Goal: Information Seeking & Learning: Learn about a topic

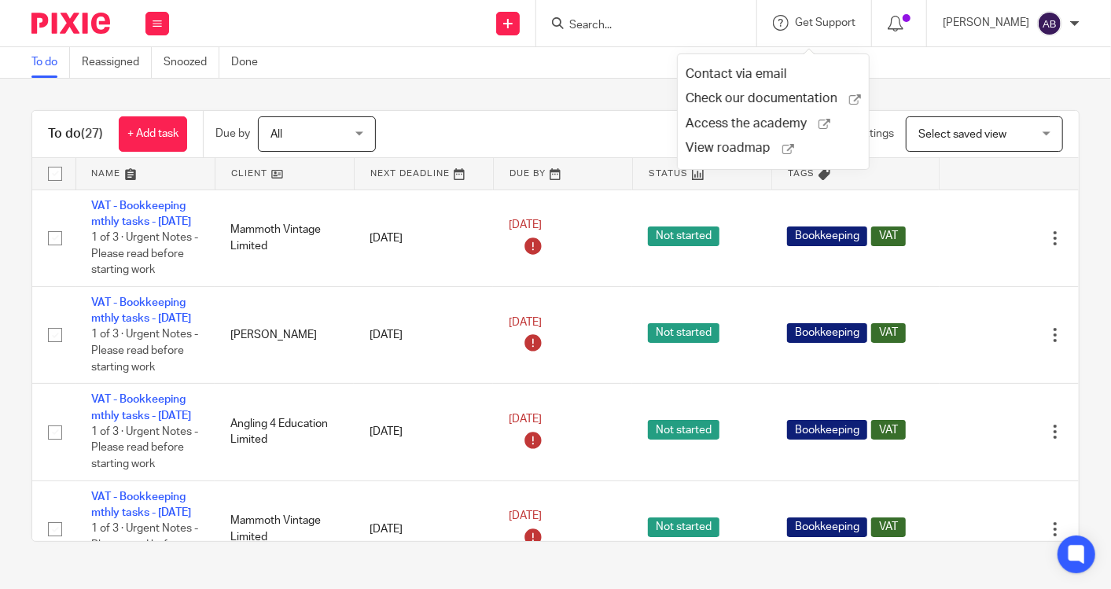
click at [687, 13] on form at bounding box center [652, 23] width 168 height 20
click at [626, 28] on input "Search" at bounding box center [639, 26] width 142 height 14
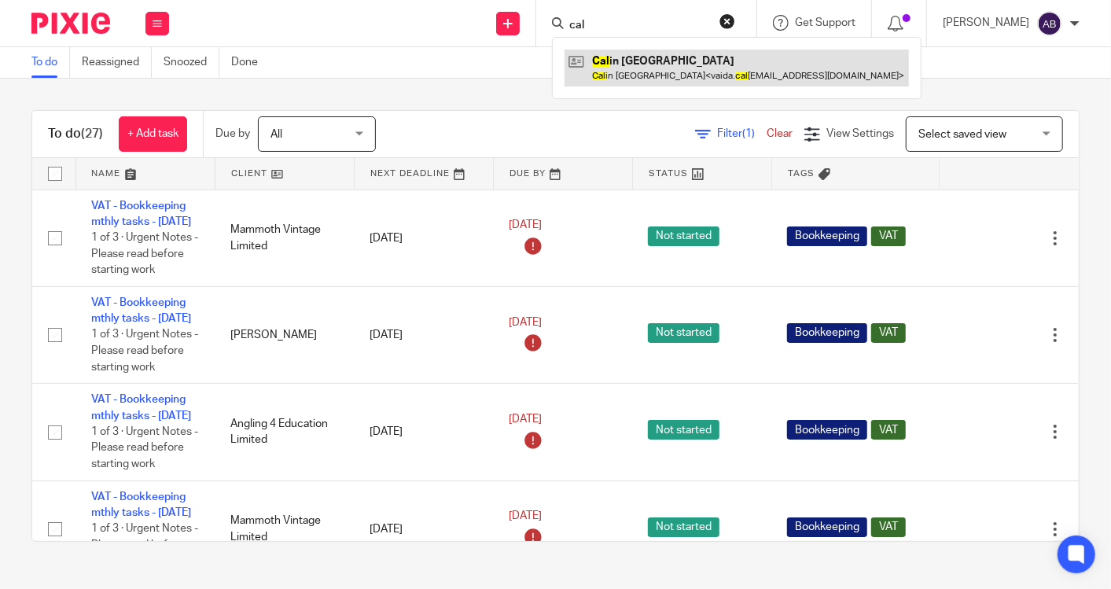
type input "cal"
click at [669, 64] on link at bounding box center [737, 68] width 344 height 36
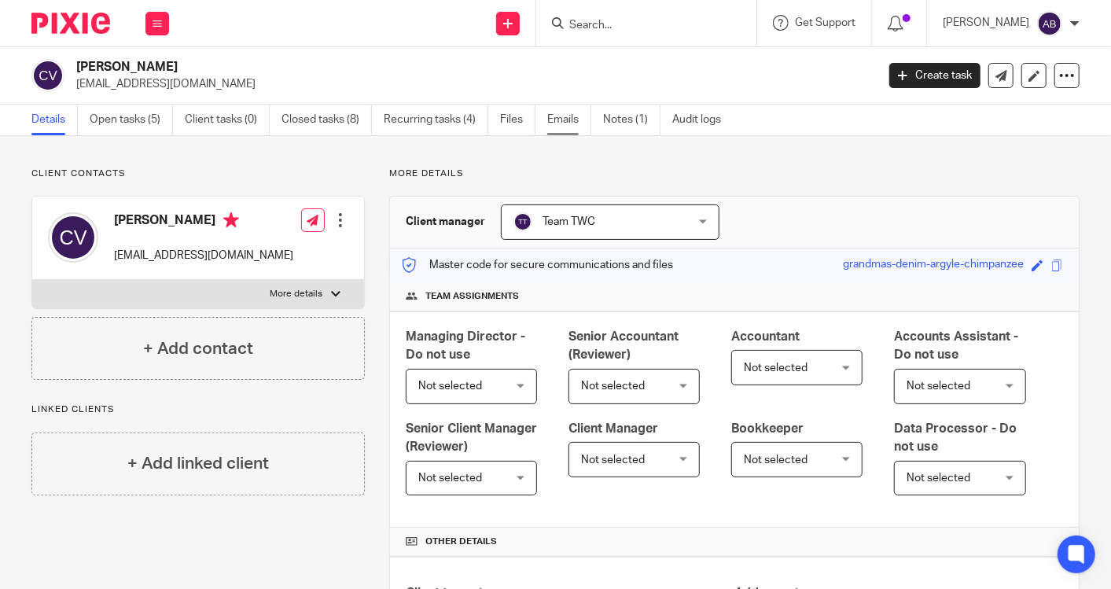
click at [569, 126] on link "Emails" at bounding box center [569, 120] width 44 height 31
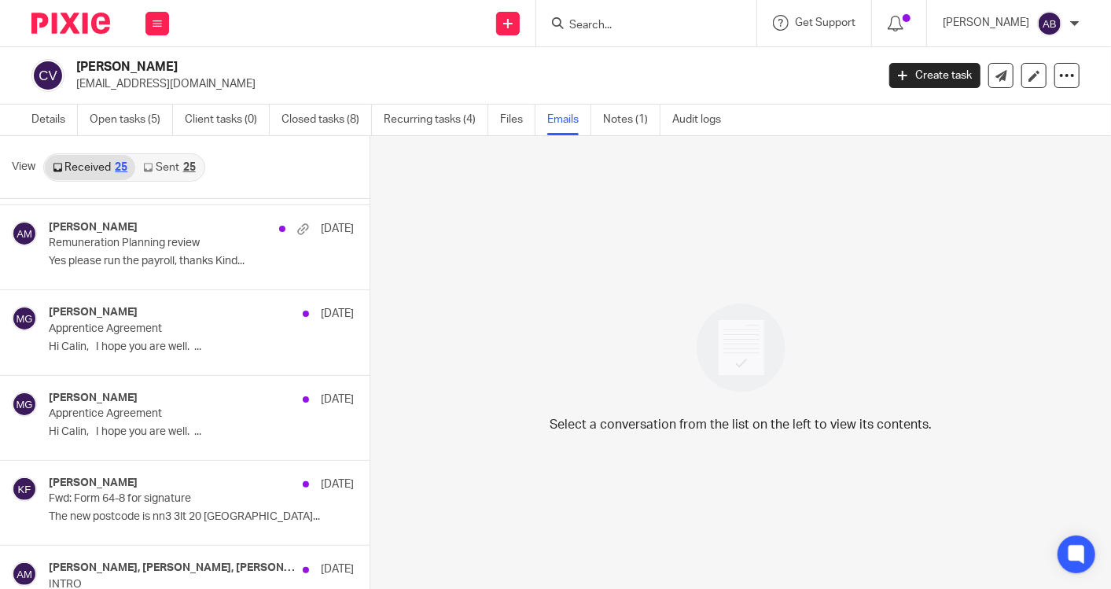
scroll to position [786, 0]
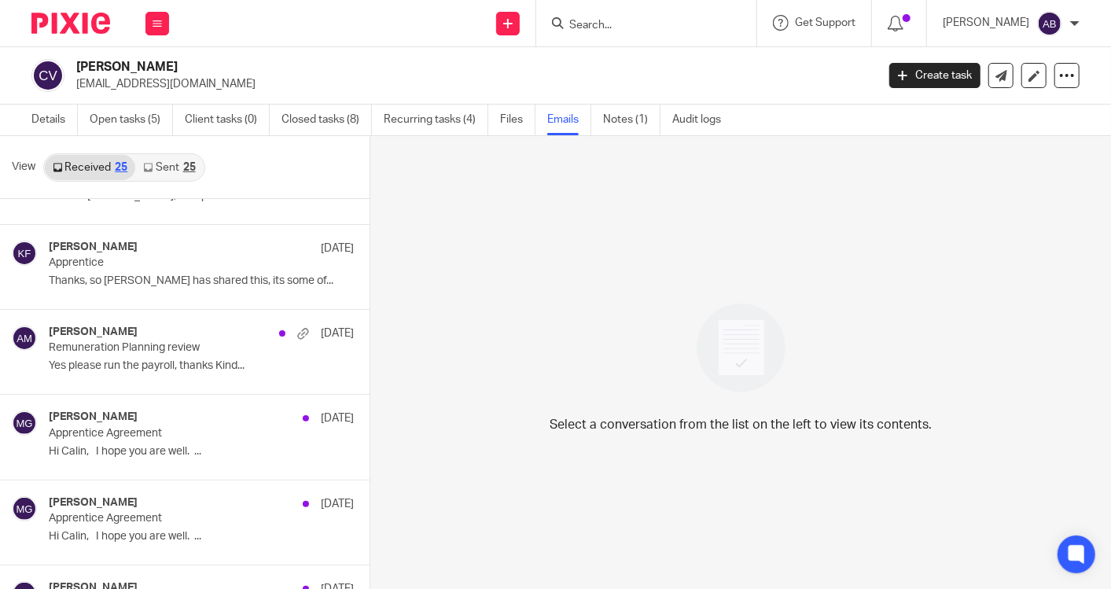
click at [154, 170] on link "Sent 25" at bounding box center [169, 167] width 68 height 25
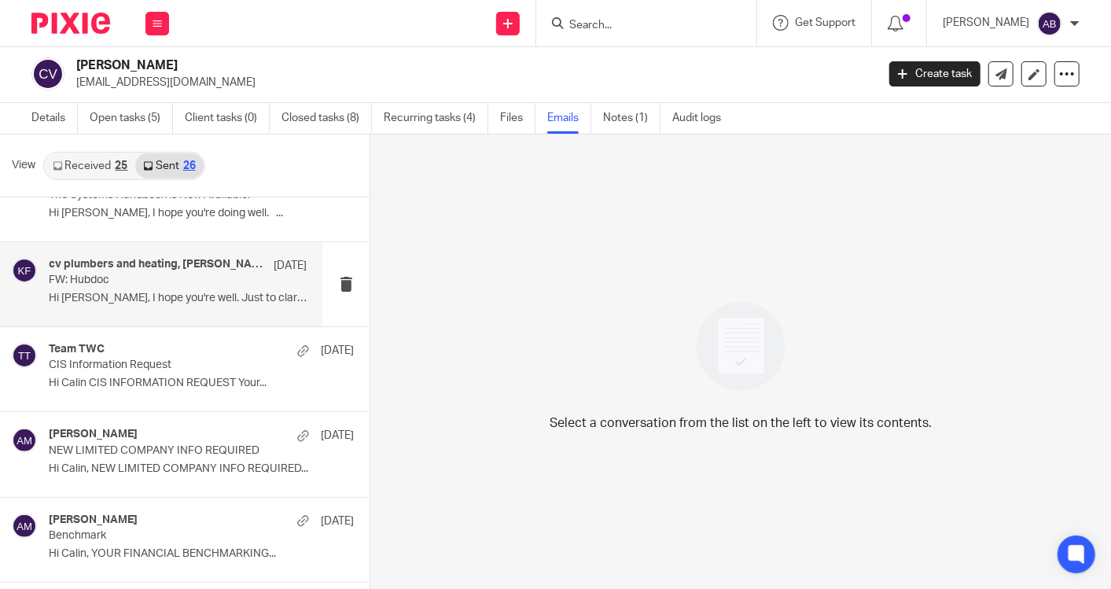
scroll to position [175, 0]
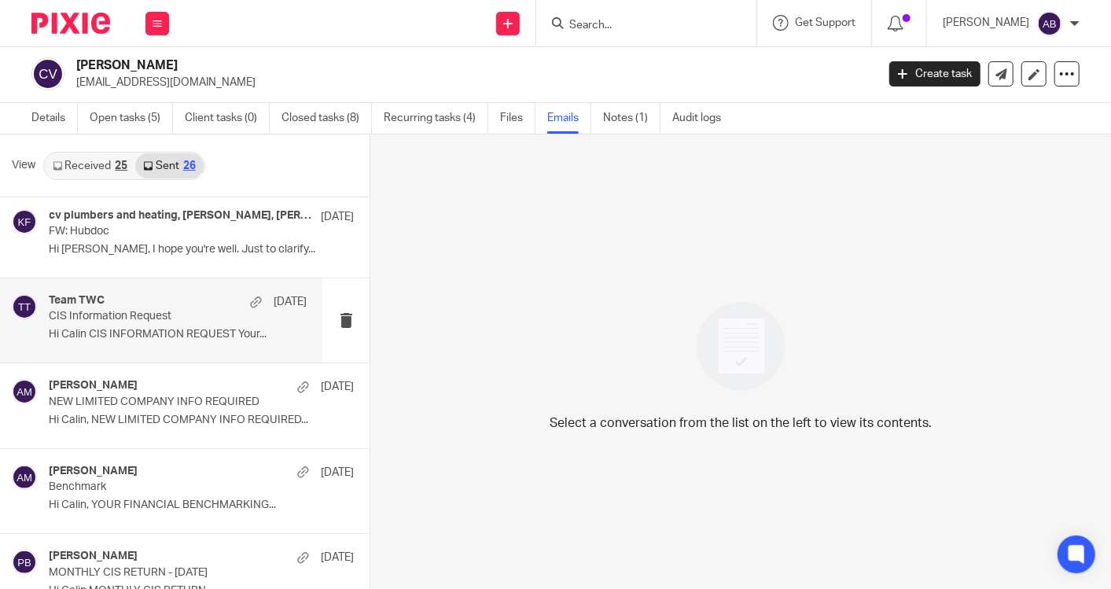
click at [159, 333] on p "Hi Calin CIS INFORMATION REQUEST Your..." at bounding box center [178, 334] width 258 height 13
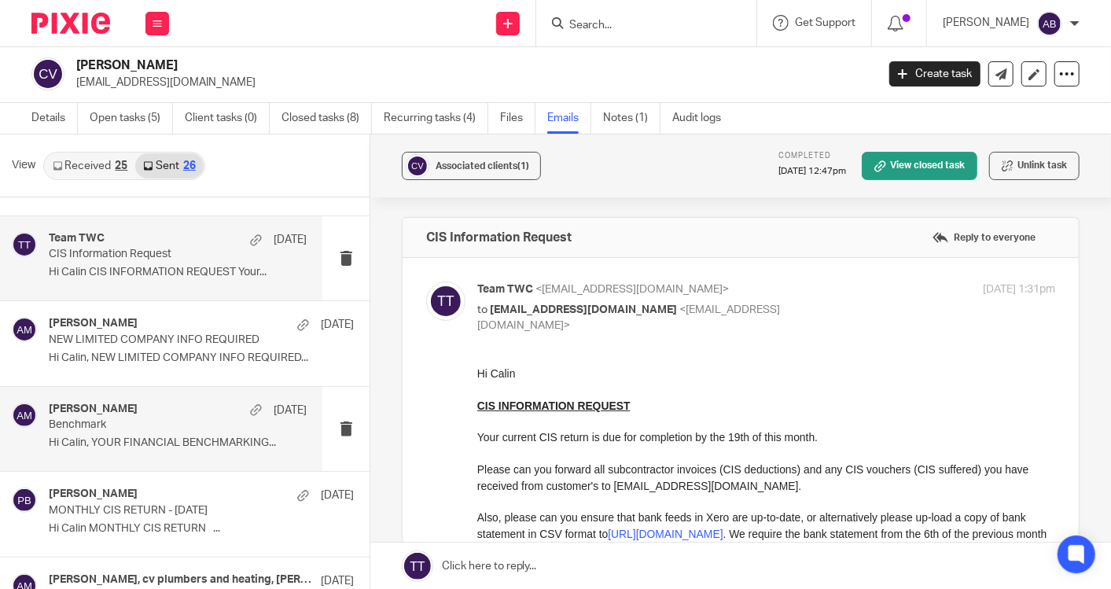
scroll to position [262, 0]
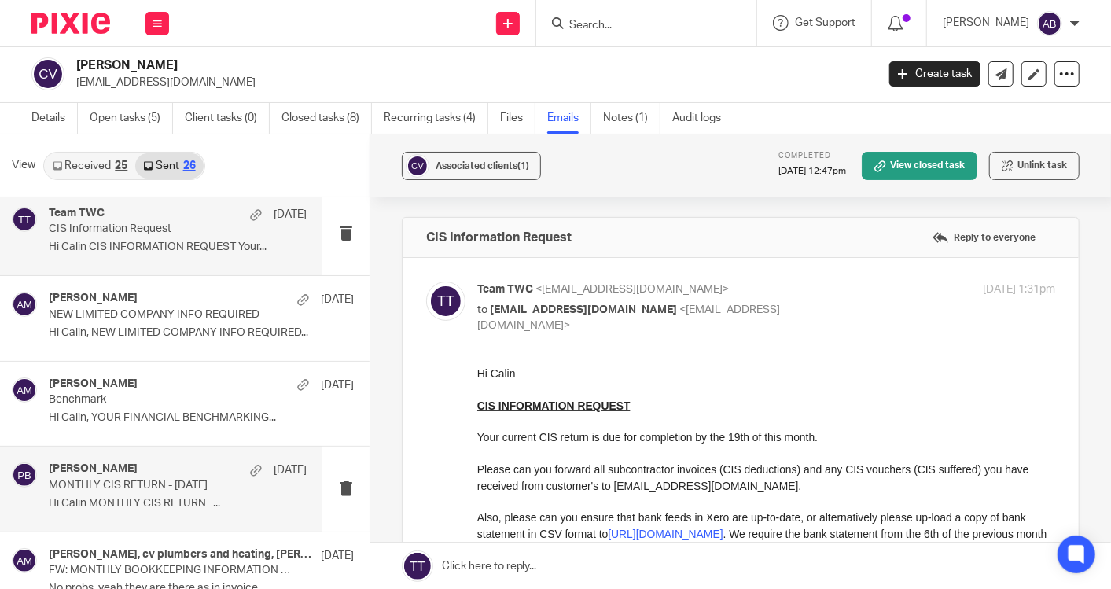
click at [164, 479] on p "MONTHLY CIS RETURN - July 2025" at bounding box center [152, 485] width 206 height 13
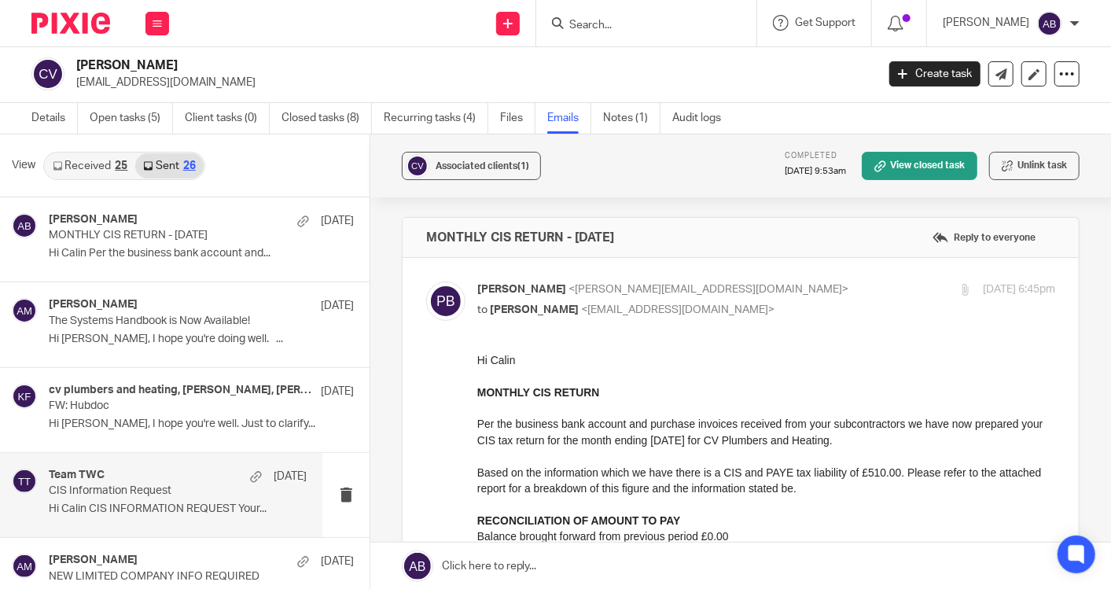
scroll to position [0, 0]
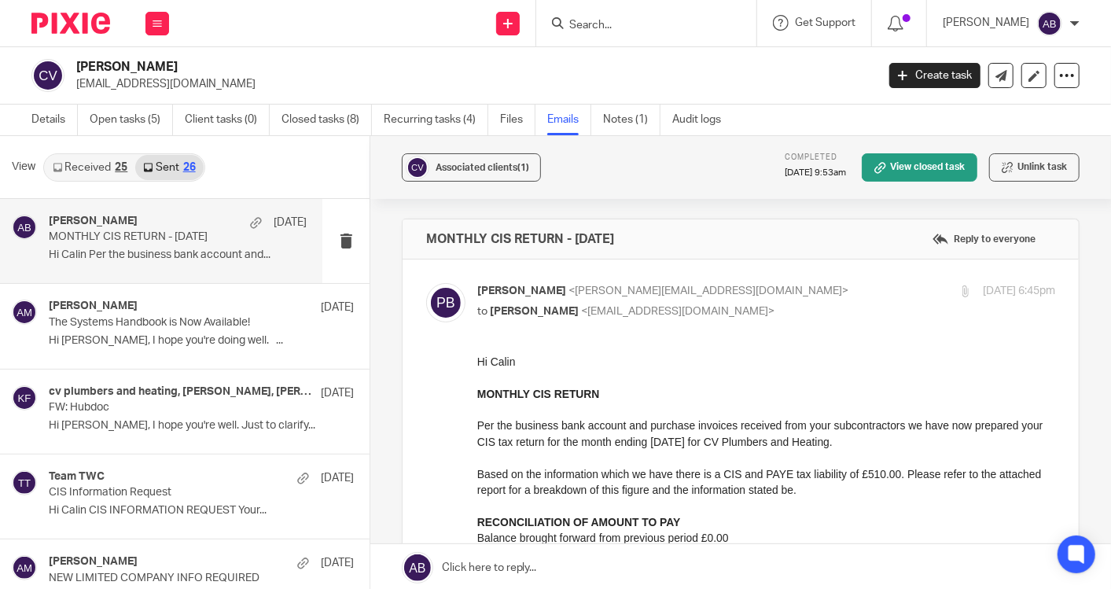
click at [145, 256] on p "Hi Calin Per the business bank account and..." at bounding box center [178, 255] width 258 height 13
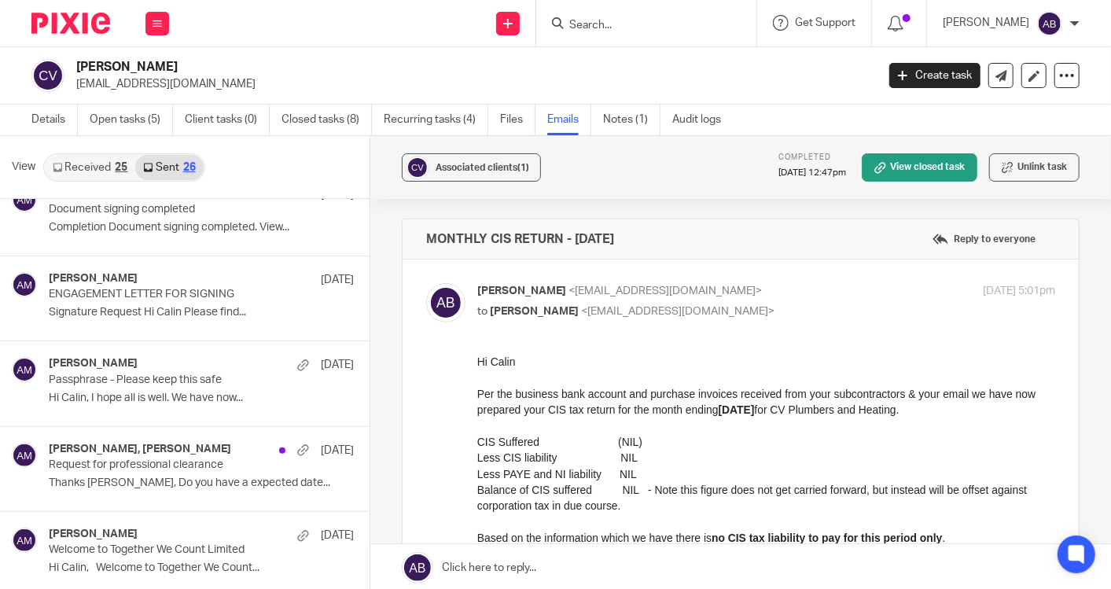
scroll to position [2, 0]
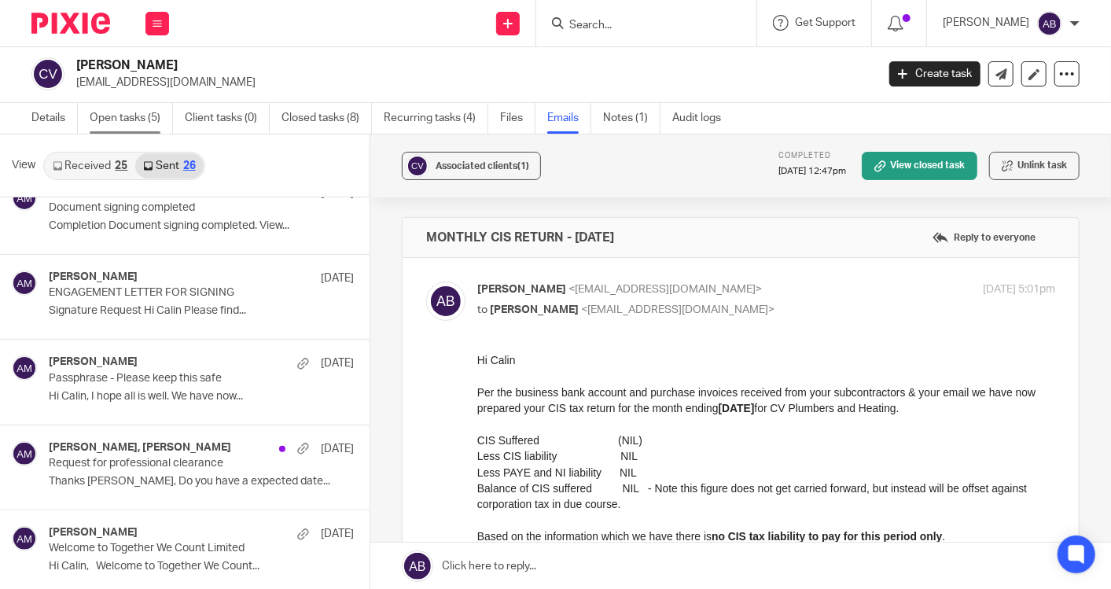
click at [151, 123] on link "Open tasks (5)" at bounding box center [131, 118] width 83 height 31
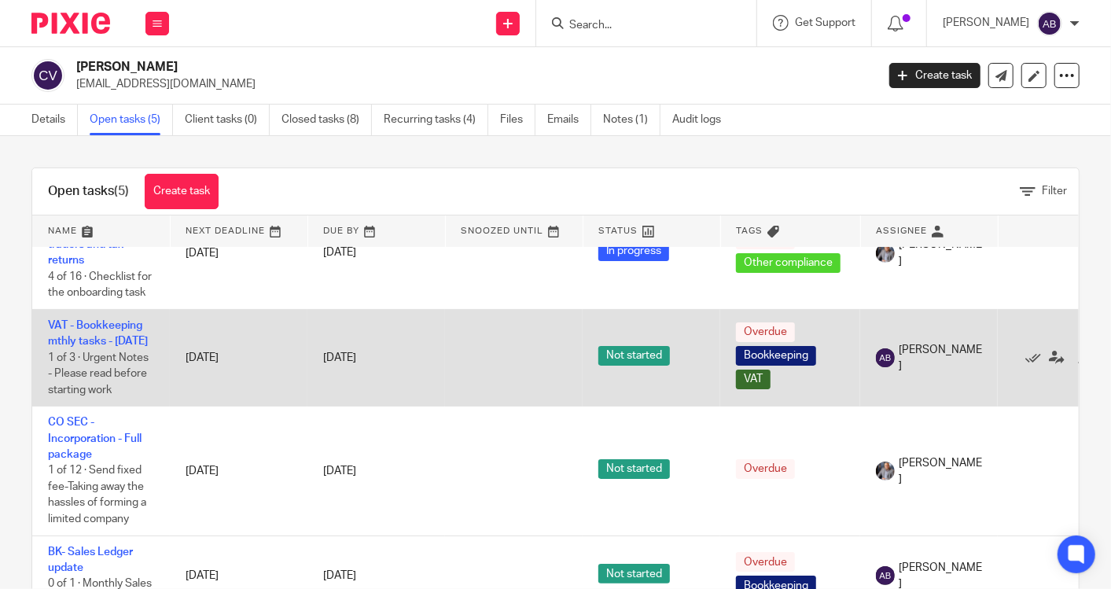
scroll to position [210, 0]
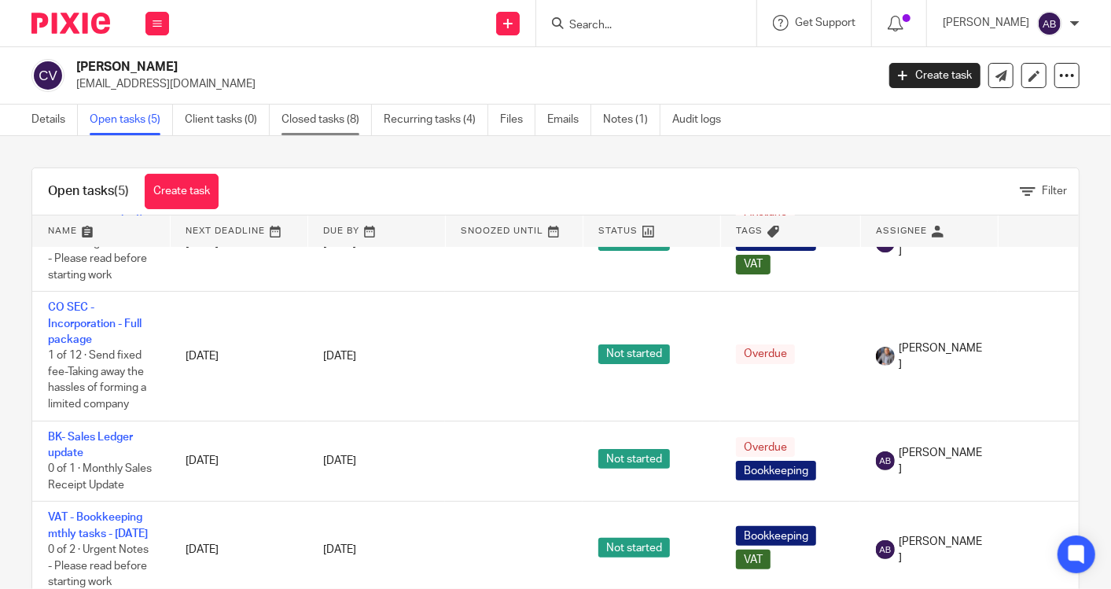
click at [311, 123] on link "Closed tasks (8)" at bounding box center [327, 120] width 90 height 31
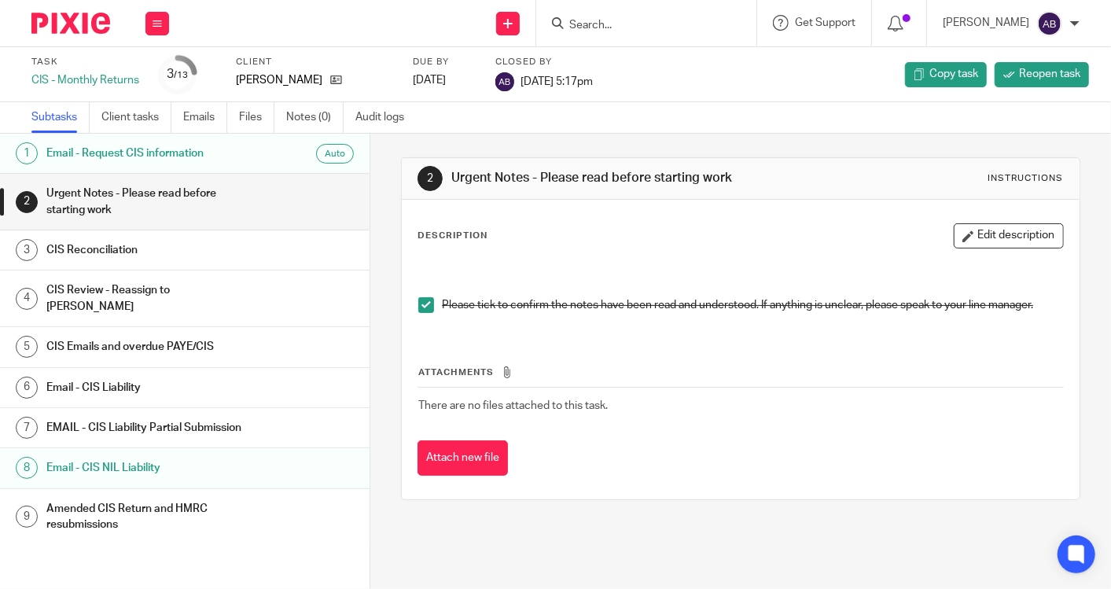
drag, startPoint x: 523, startPoint y: 79, endPoint x: 614, endPoint y: 80, distance: 91.2
click at [593, 80] on span "[DATE] 5:17pm" at bounding box center [557, 80] width 72 height 11
click at [1049, 24] on img at bounding box center [1049, 23] width 25 height 25
click at [698, 72] on div "Task CIS - Monthly Returns 3 /13 Client Calin Vaida Due by 2025-08-15 Closed by…" at bounding box center [468, 75] width 874 height 38
click at [330, 79] on icon at bounding box center [336, 80] width 12 height 12
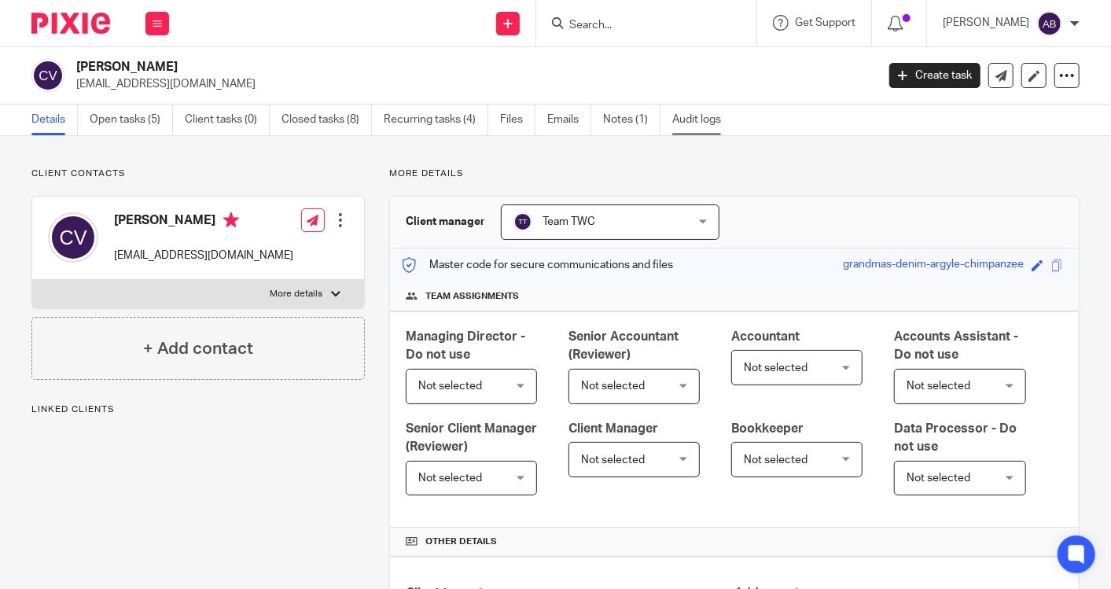
click at [680, 121] on link "Audit logs" at bounding box center [702, 120] width 61 height 31
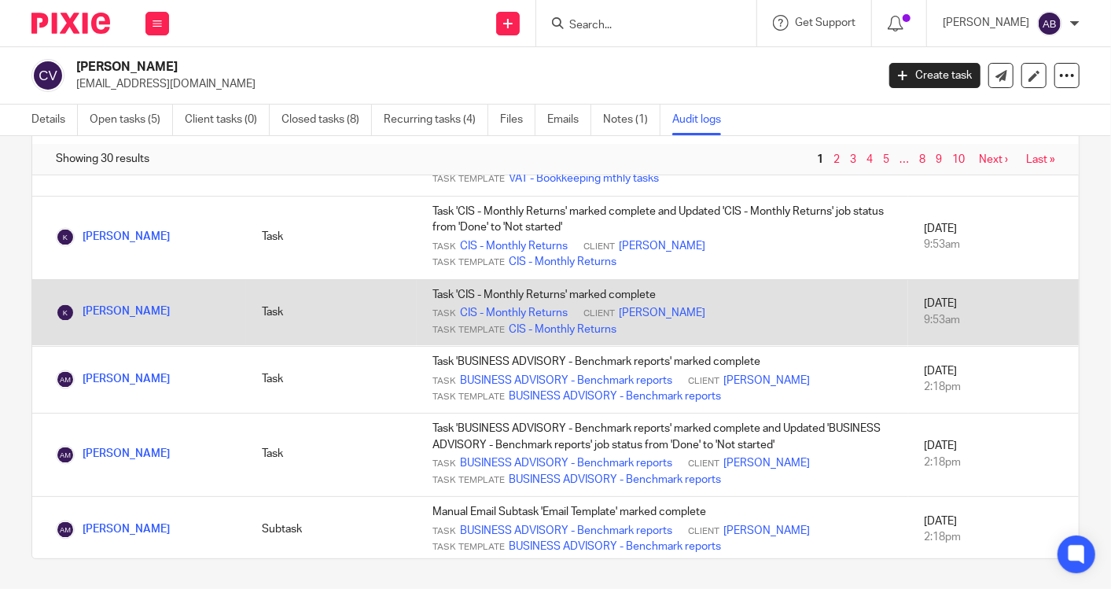
scroll to position [1705, 0]
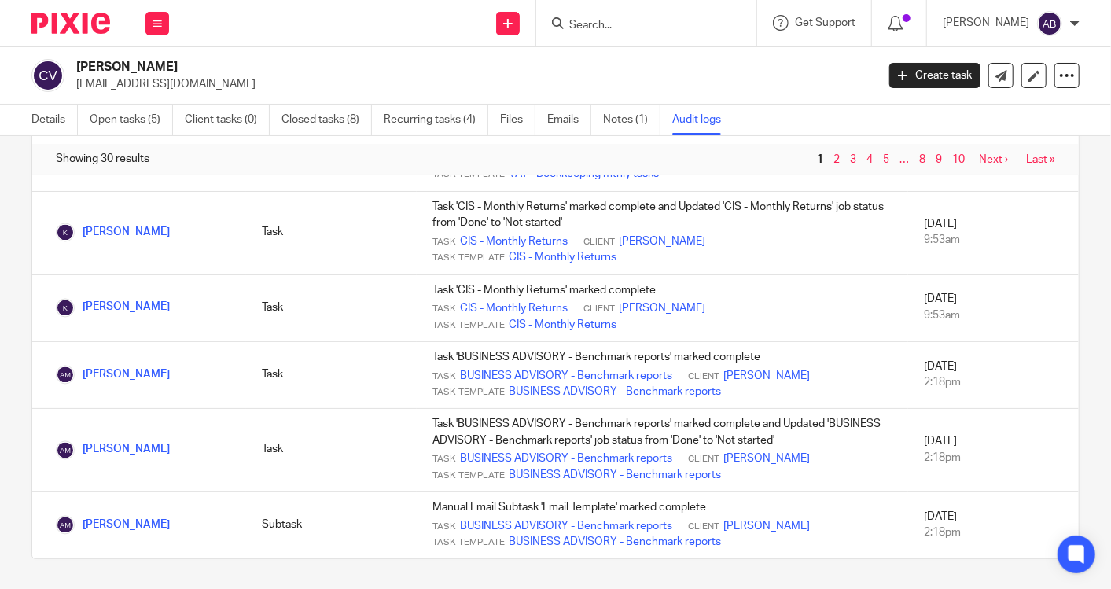
click at [979, 159] on link "Next ›" at bounding box center [993, 159] width 29 height 11
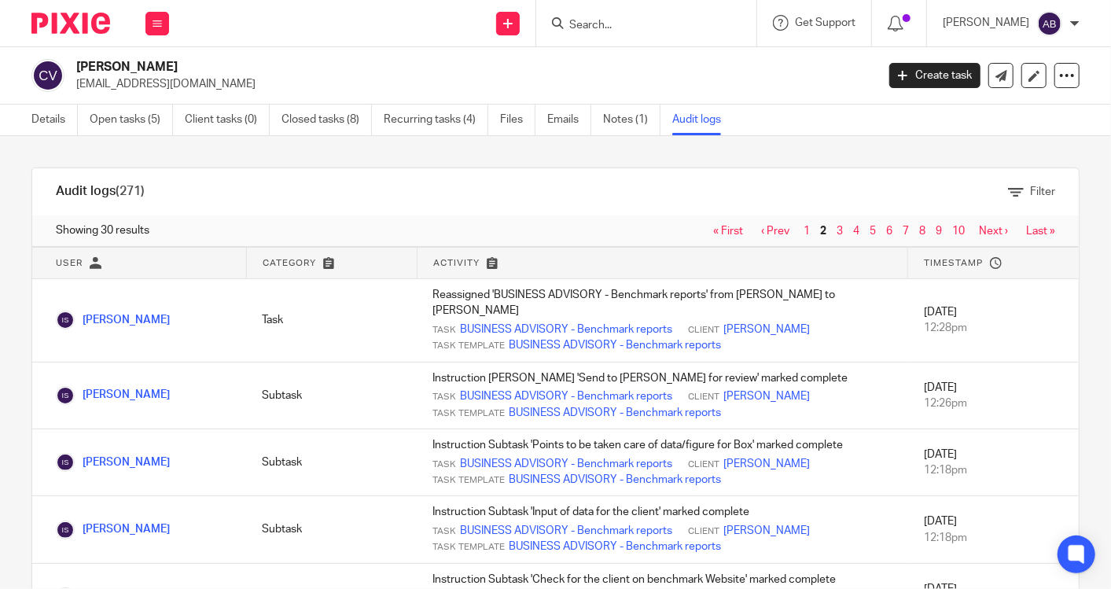
click at [1026, 227] on link "Last »" at bounding box center [1040, 231] width 29 height 11
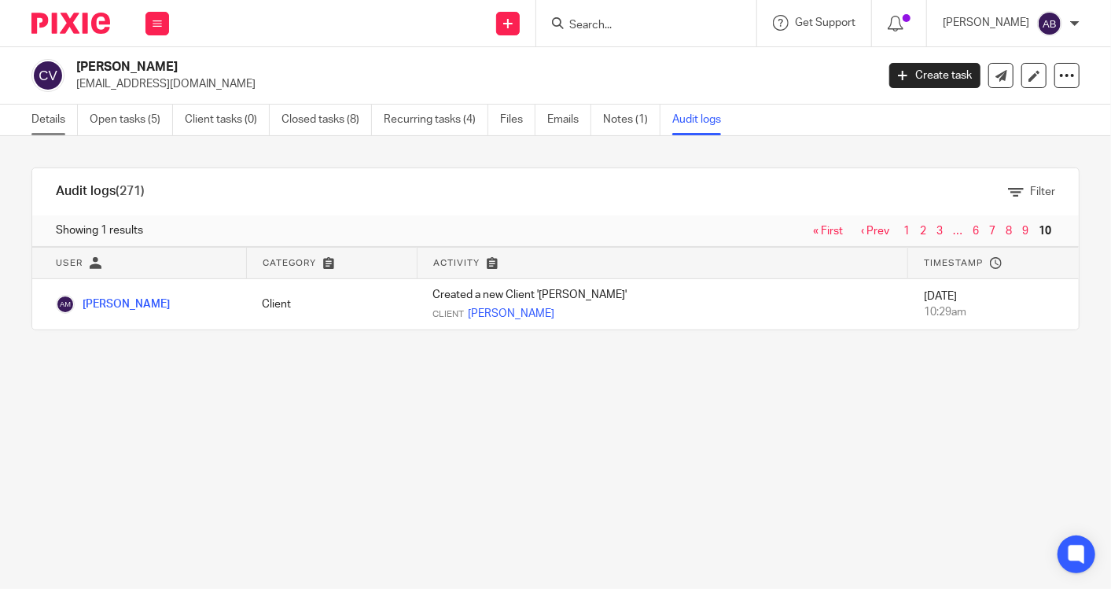
click at [63, 117] on link "Details" at bounding box center [54, 120] width 46 height 31
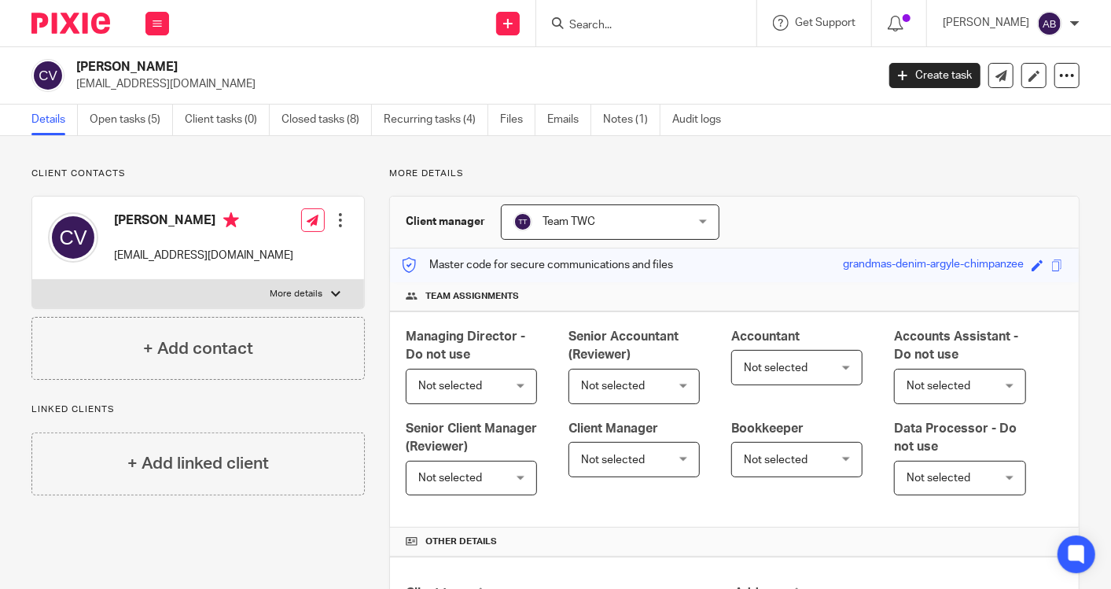
click at [654, 28] on input "Search" at bounding box center [639, 26] width 142 height 14
type input "blos"
click at [437, 33] on div "Send new email Create task Add client Request signature [PERSON_NAME] [PERSON_N…" at bounding box center [648, 23] width 926 height 46
click at [624, 26] on input "Search" at bounding box center [639, 26] width 142 height 14
type input "blossom"
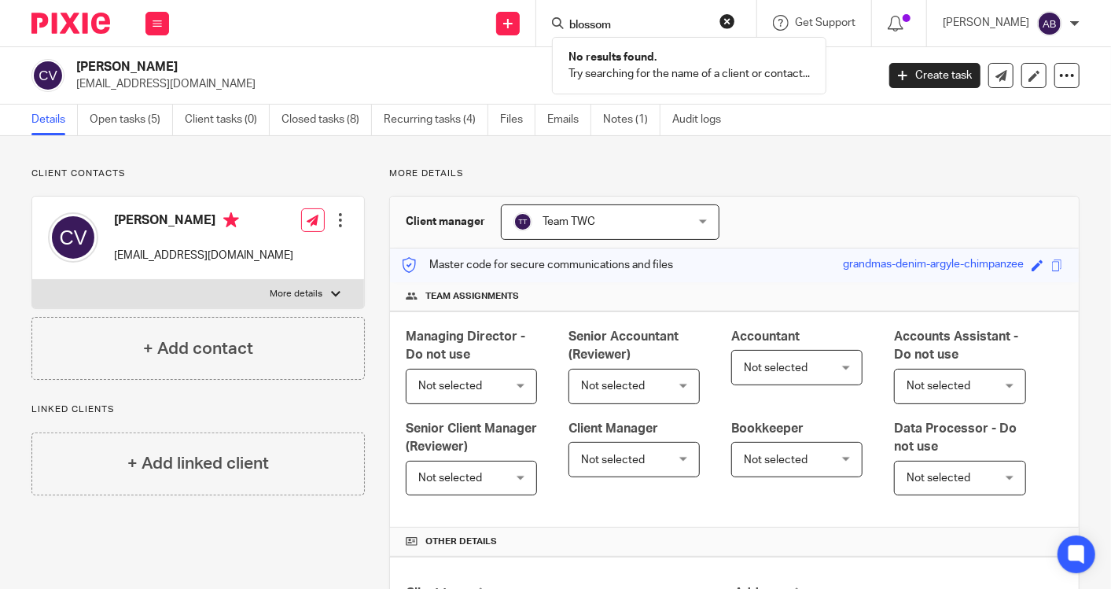
click button "submit" at bounding box center [0, 0] width 0 height 0
click at [161, 20] on icon at bounding box center [157, 23] width 9 height 9
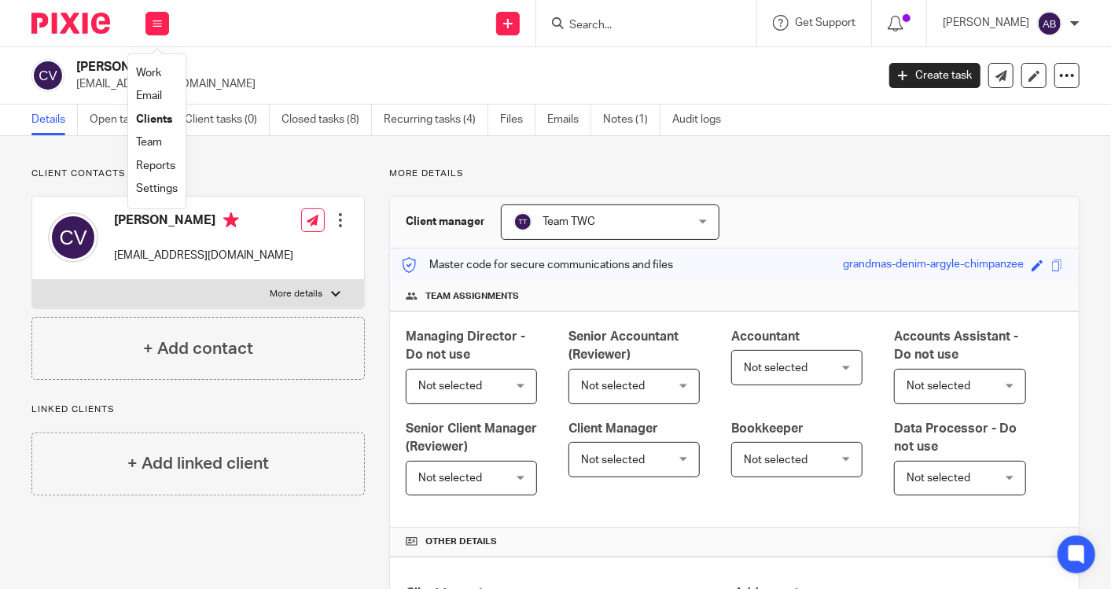
click at [159, 123] on link "Clients" at bounding box center [154, 119] width 36 height 11
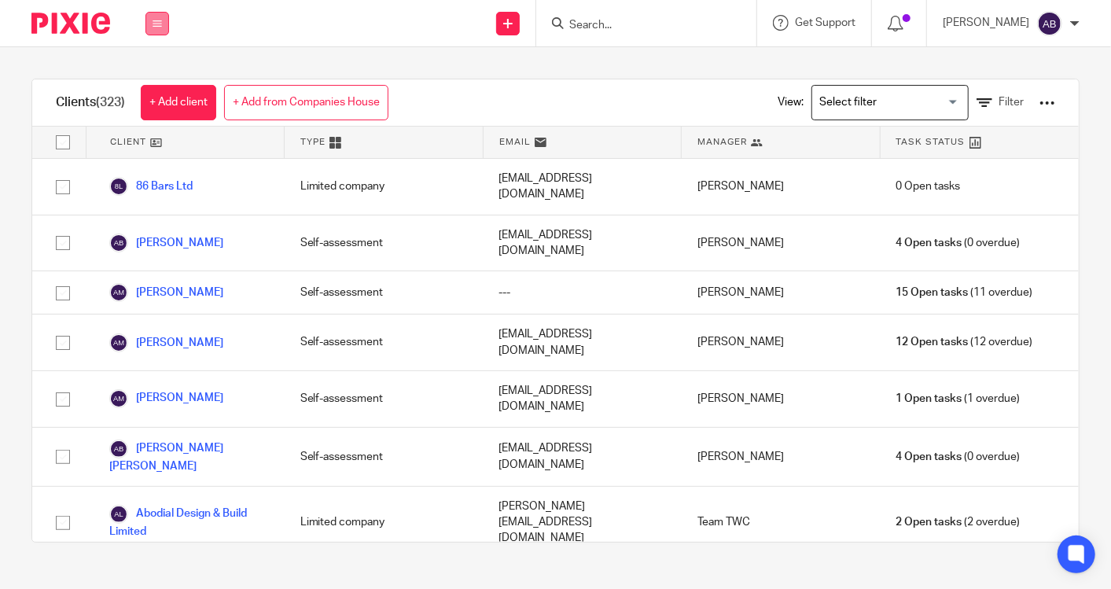
click at [161, 24] on icon at bounding box center [157, 23] width 9 height 9
click at [148, 64] on li "Work" at bounding box center [157, 73] width 42 height 23
